Goal: Task Accomplishment & Management: Use online tool/utility

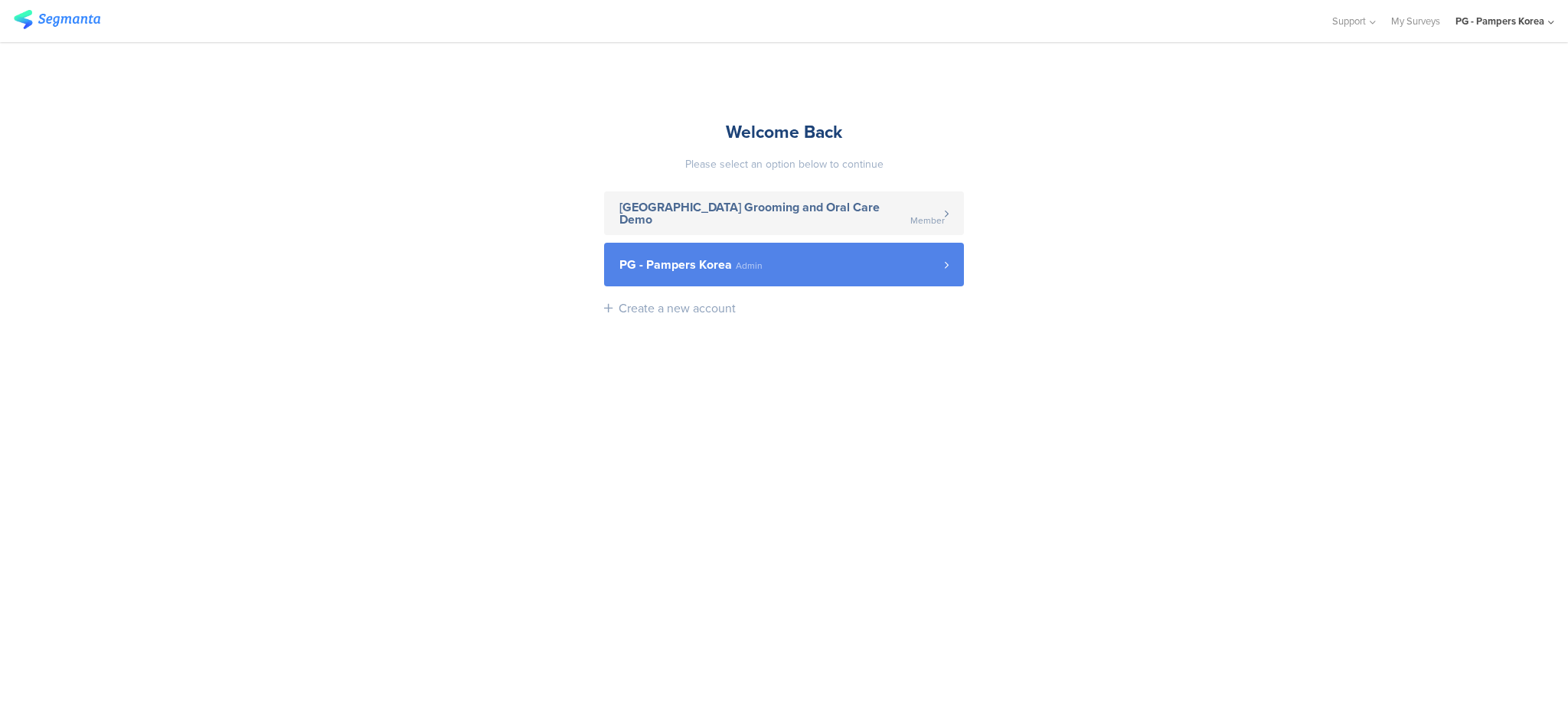
click at [903, 282] on link "PG - Pampers Korea Admin" at bounding box center [784, 264] width 360 height 44
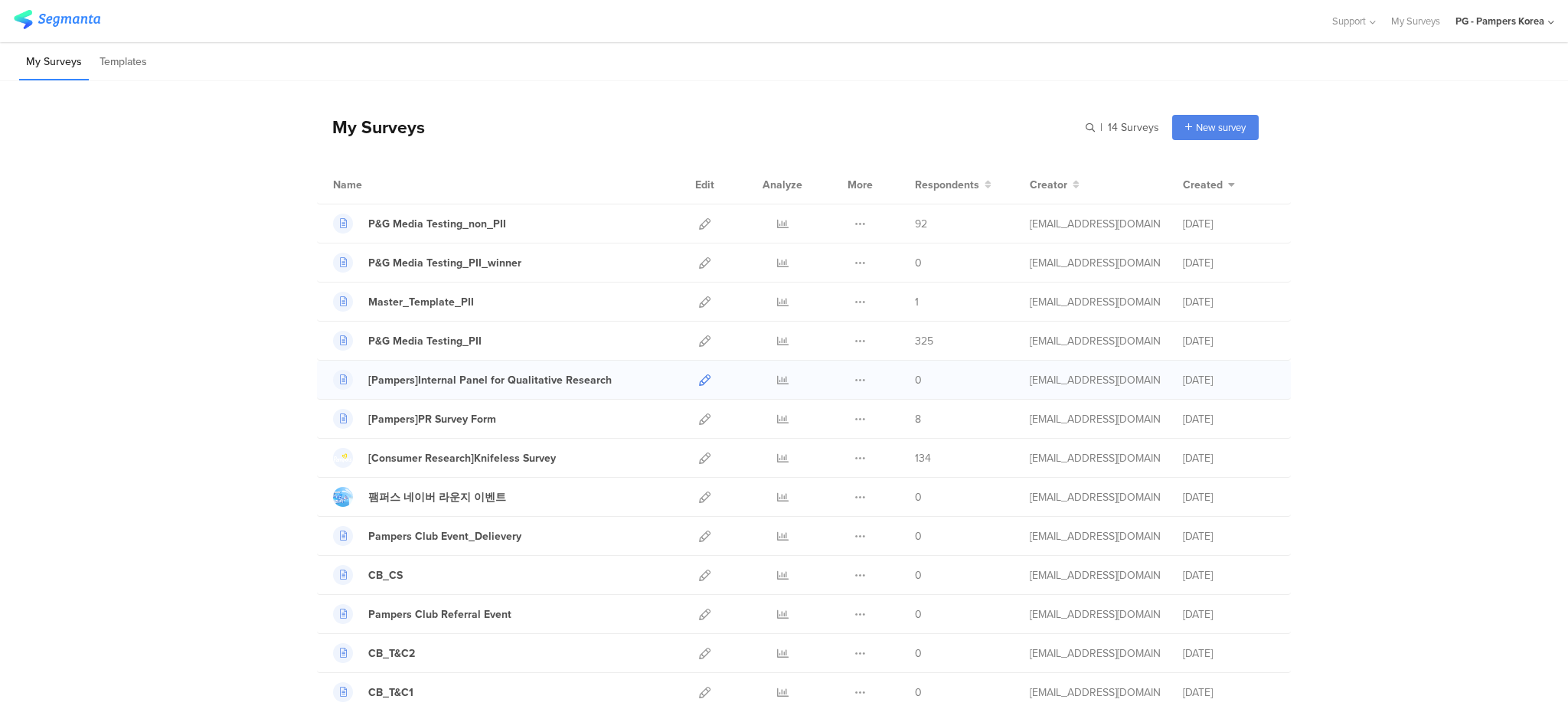
click at [699, 379] on icon at bounding box center [705, 380] width 12 height 12
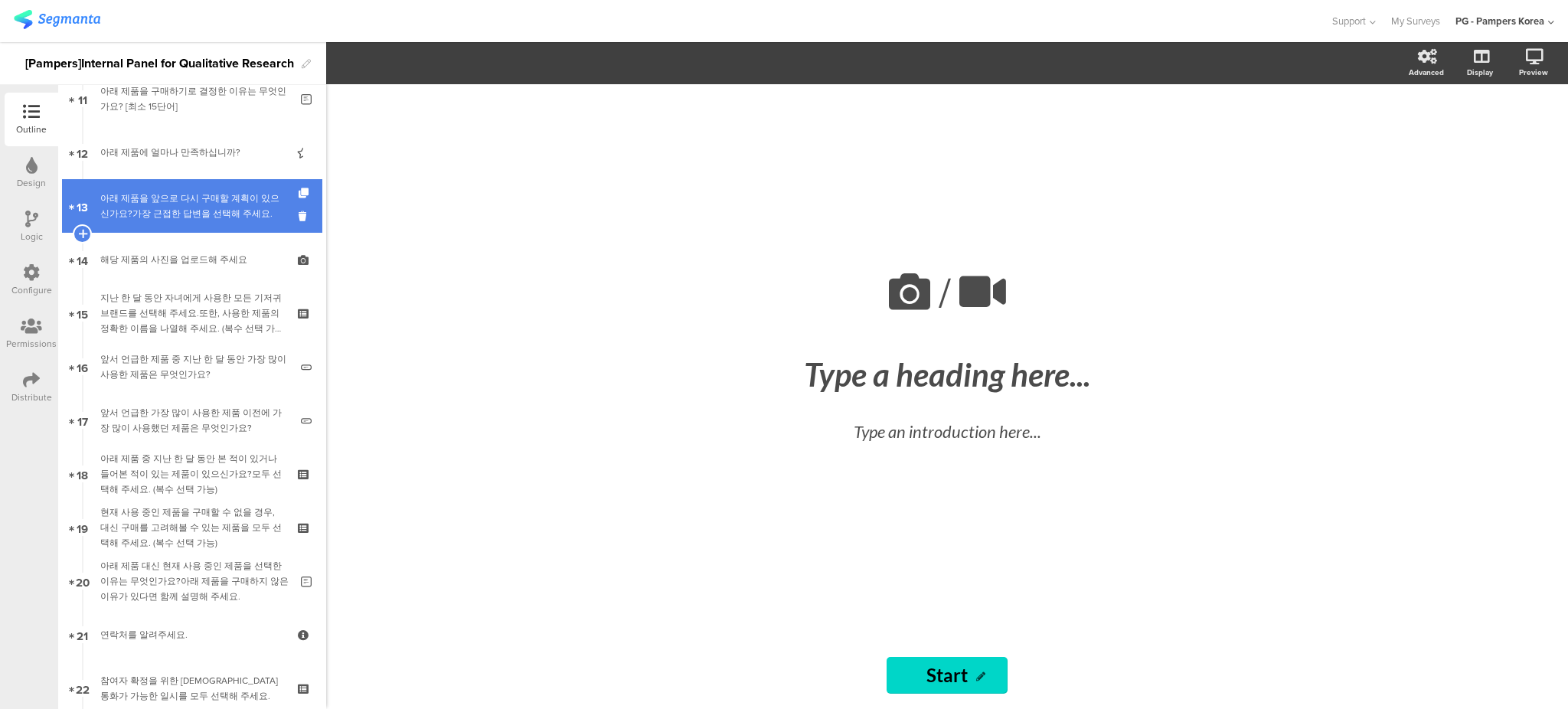
scroll to position [612, 0]
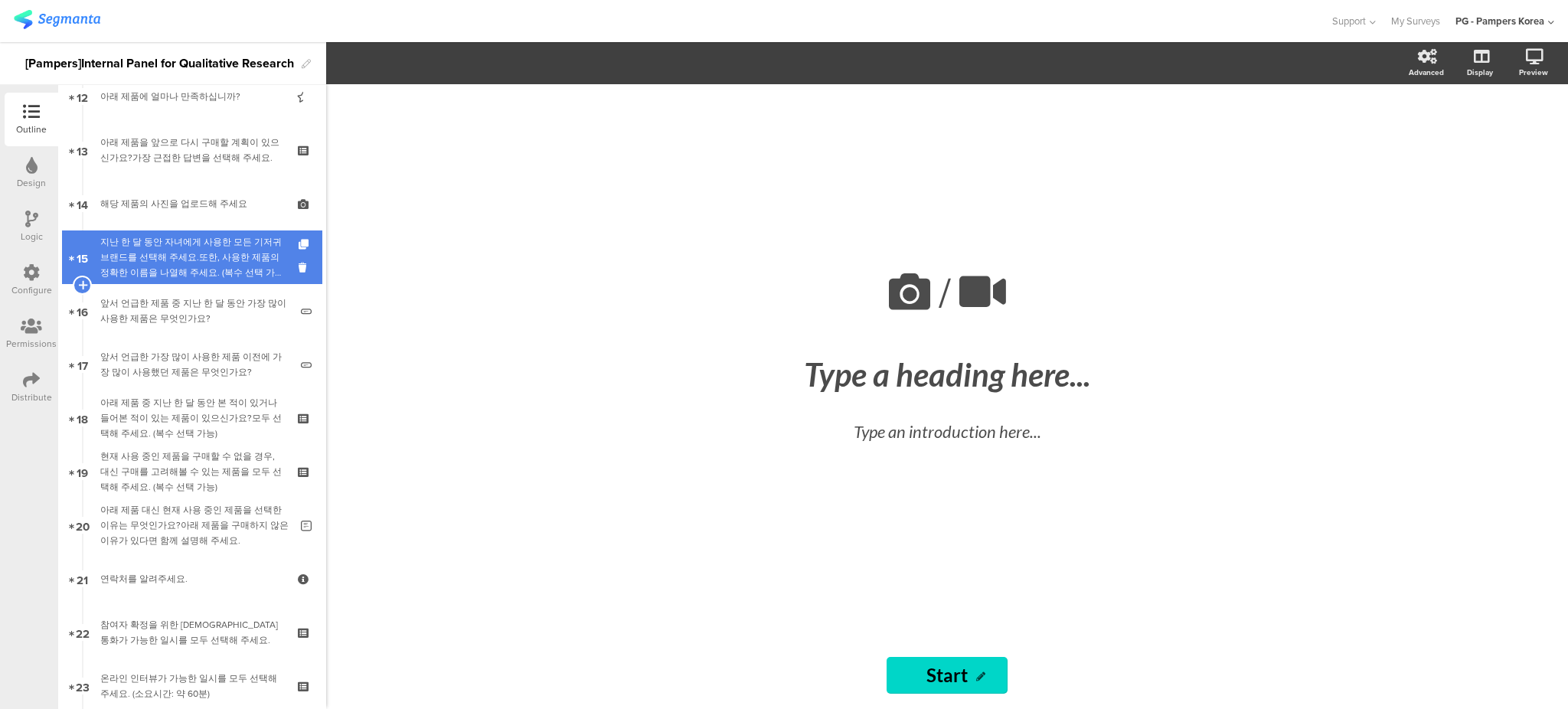
click at [206, 274] on div "지난 한 달 동안 자녀에게 사용한 모든 기저귀 브랜드를 선택해 주세요.또한, 사용한 제품의 정확한 이름을 나열해 주세요. (복수 선택 가능)" at bounding box center [192, 257] width 183 height 46
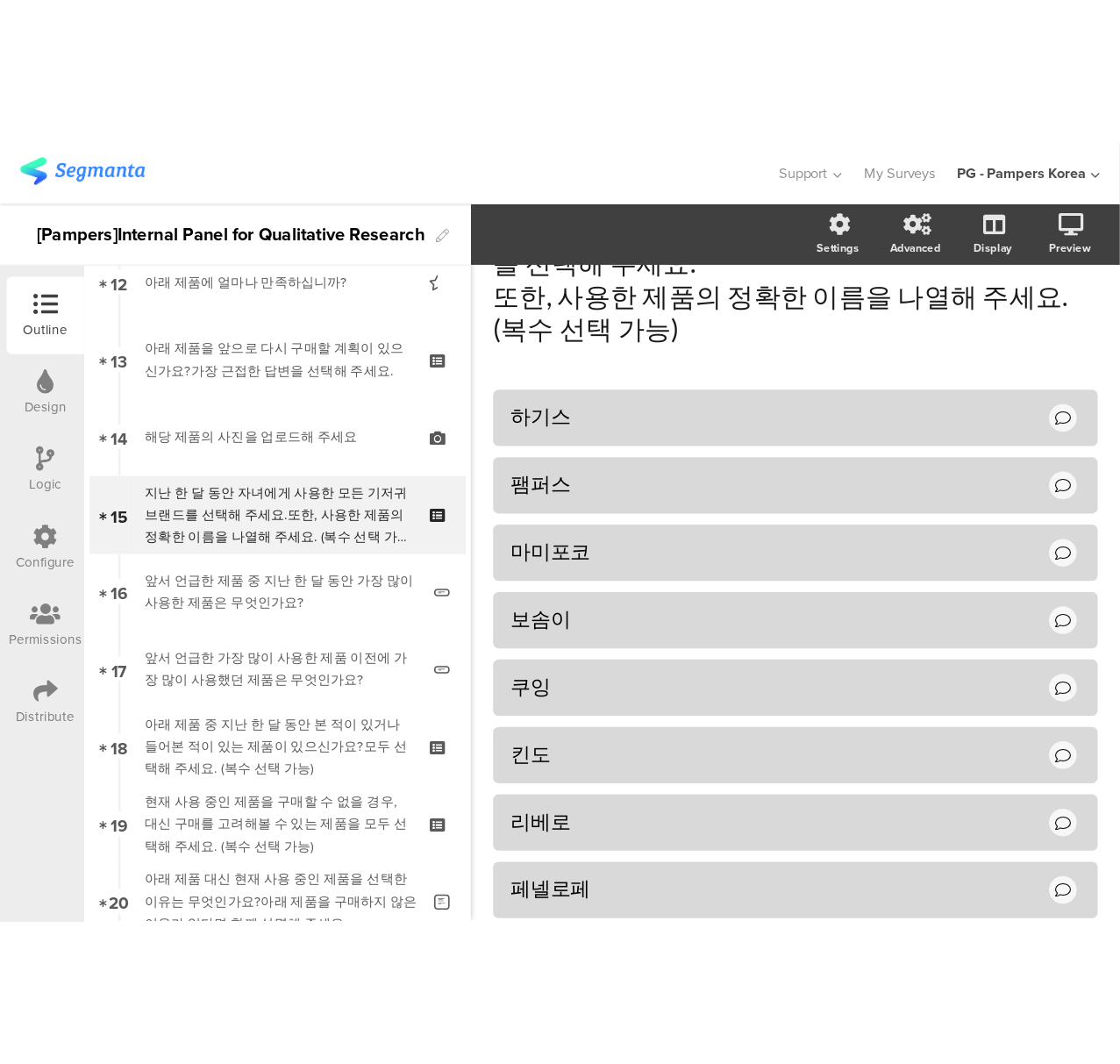
scroll to position [4, 0]
